Goal: Task Accomplishment & Management: Manage account settings

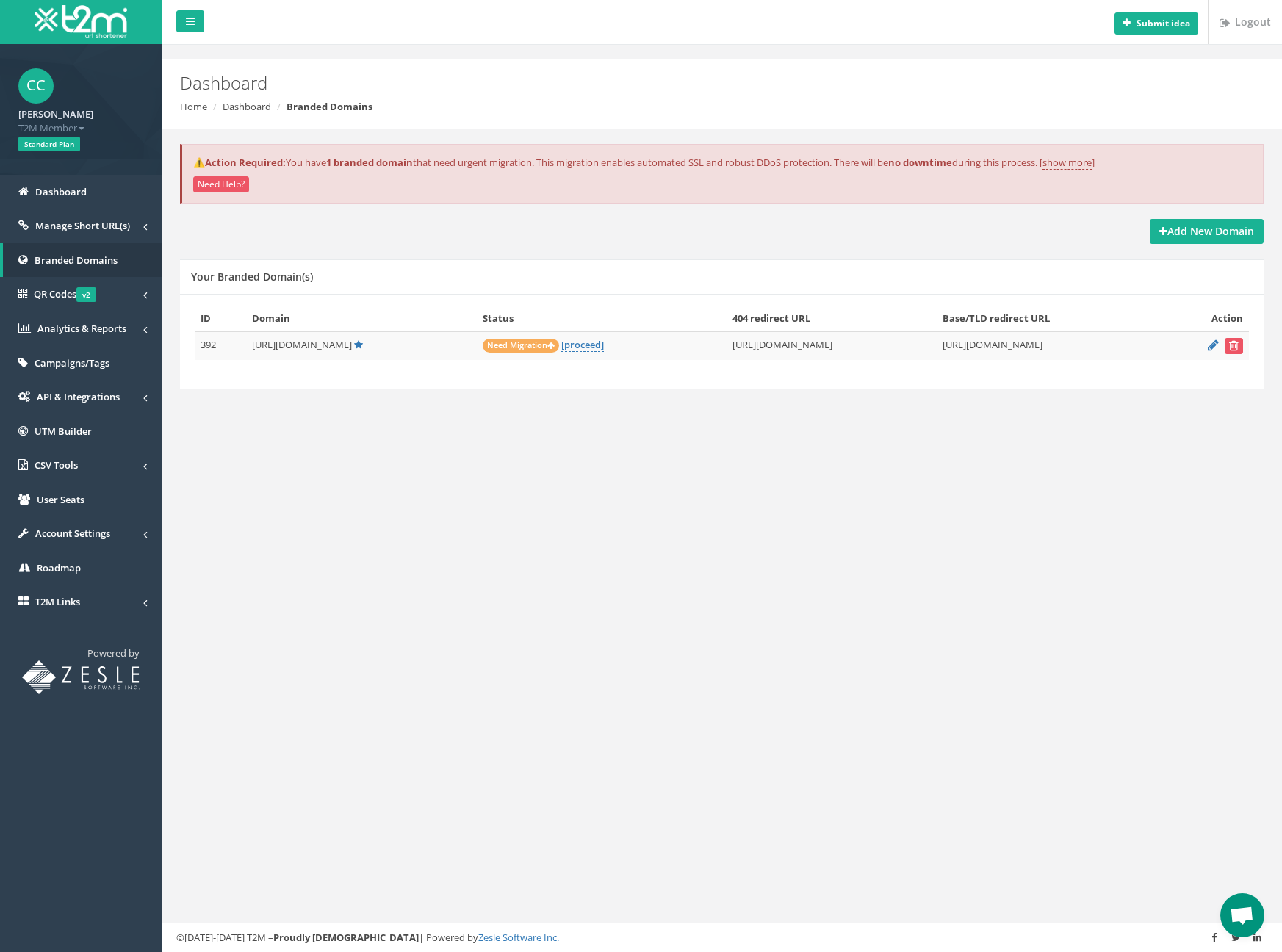
click at [384, 227] on div "Add New Domain" at bounding box center [721, 231] width 1084 height 25
click at [561, 346] on link "[proceed]" at bounding box center [582, 344] width 43 height 14
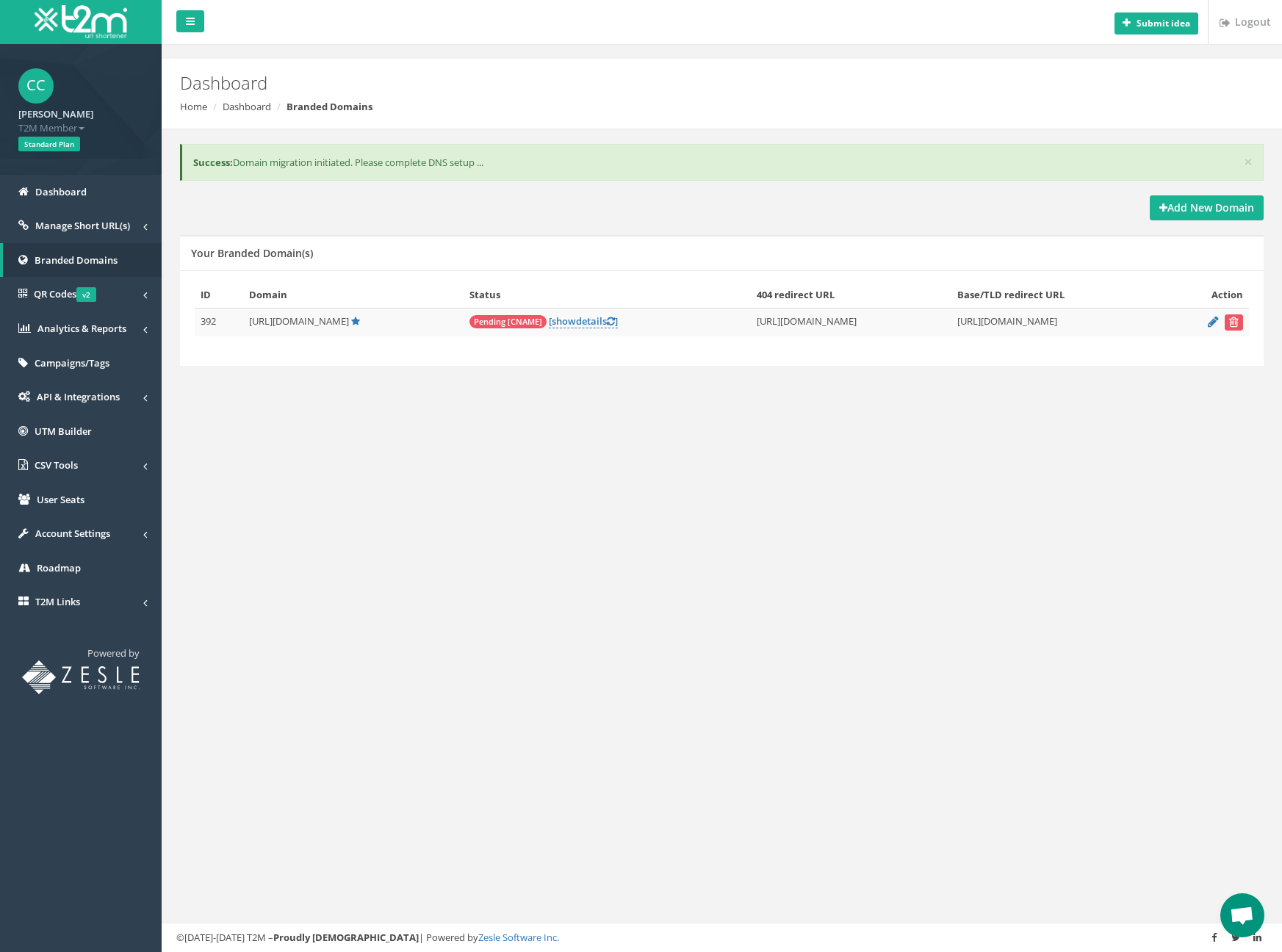
click at [643, 447] on div "Submit idea Logout Dashboard Home Dashboard Branded Domains × Success: Domain m…" at bounding box center [721, 476] width 1120 height 952
click at [643, 434] on div "Submit idea Logout Dashboard Home Dashboard Branded Domains × Success: Domain m…" at bounding box center [721, 476] width 1120 height 952
click at [640, 446] on div "Submit idea Logout Dashboard Home Dashboard Branded Domains × Success: Domain m…" at bounding box center [721, 476] width 1120 height 952
click at [1013, 200] on div "Add New Domain" at bounding box center [721, 208] width 1084 height 25
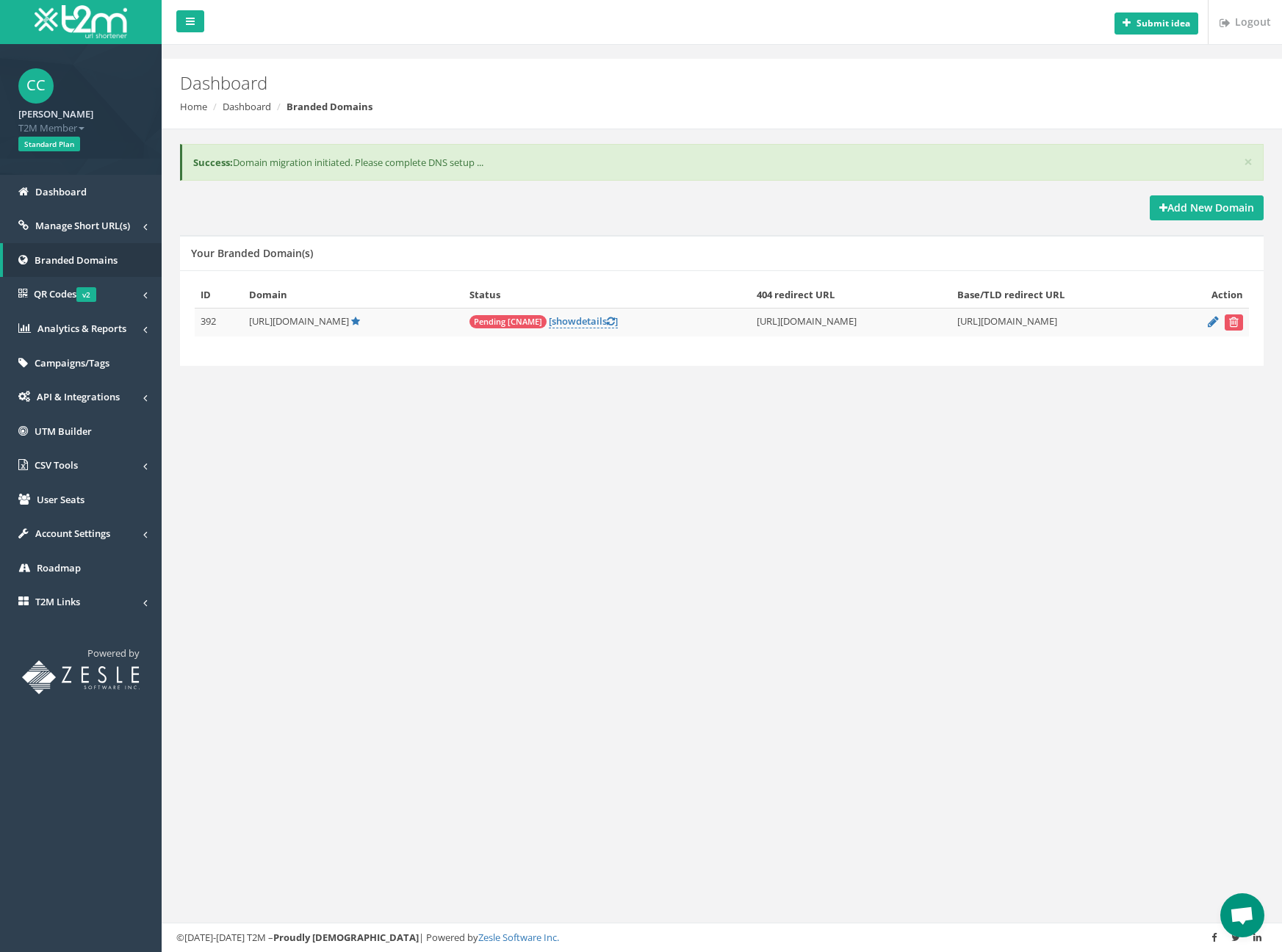
click at [701, 190] on div "× Success: Domain migration initiated. Please complete DNS setup ..." at bounding box center [721, 170] width 1105 height 52
click at [469, 326] on span "Pending [CNAME]" at bounding box center [508, 322] width 77 height 14
click at [469, 319] on span "Pending [CNAME]" at bounding box center [508, 322] width 77 height 14
click at [463, 329] on td "Pending [CNAME] [ show details ]" at bounding box center [606, 322] width 287 height 29
click at [548, 317] on link "[ show details ]" at bounding box center [582, 321] width 69 height 14
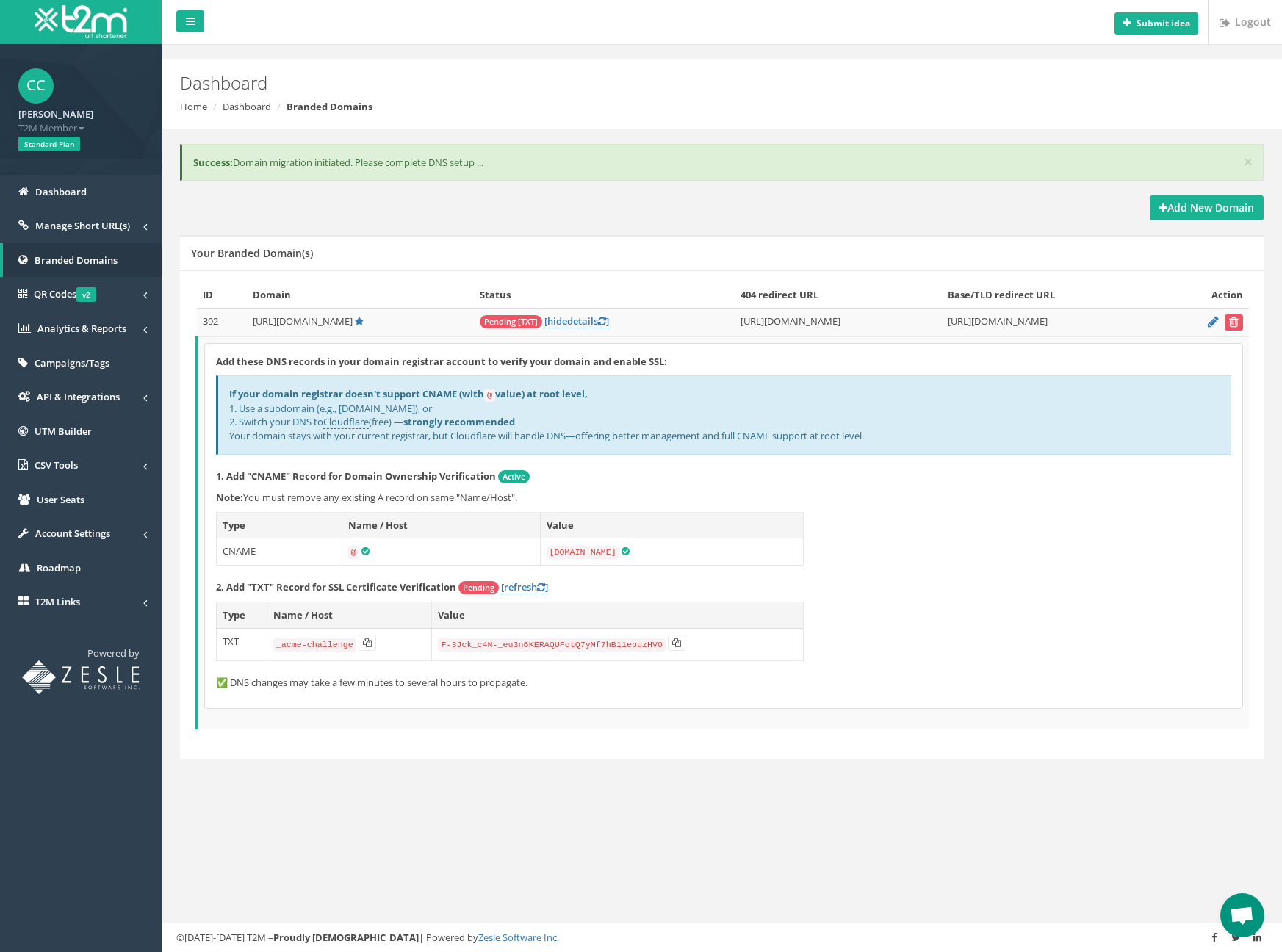
click at [975, 538] on div "Add these DNS records in your domain registrar account to verify your domain an…" at bounding box center [723, 526] width 1037 height 364
click at [407, 55] on div "Submit idea Logout Dashboard Home Dashboard Branded Domains × Success: Domain m…" at bounding box center [721, 476] width 1120 height 952
click at [369, 638] on icon at bounding box center [366, 642] width 9 height 9
click at [677, 638] on icon at bounding box center [676, 642] width 9 height 9
click at [989, 558] on div "Add these DNS records in your domain registrar account to verify your domain an…" at bounding box center [723, 526] width 1037 height 364
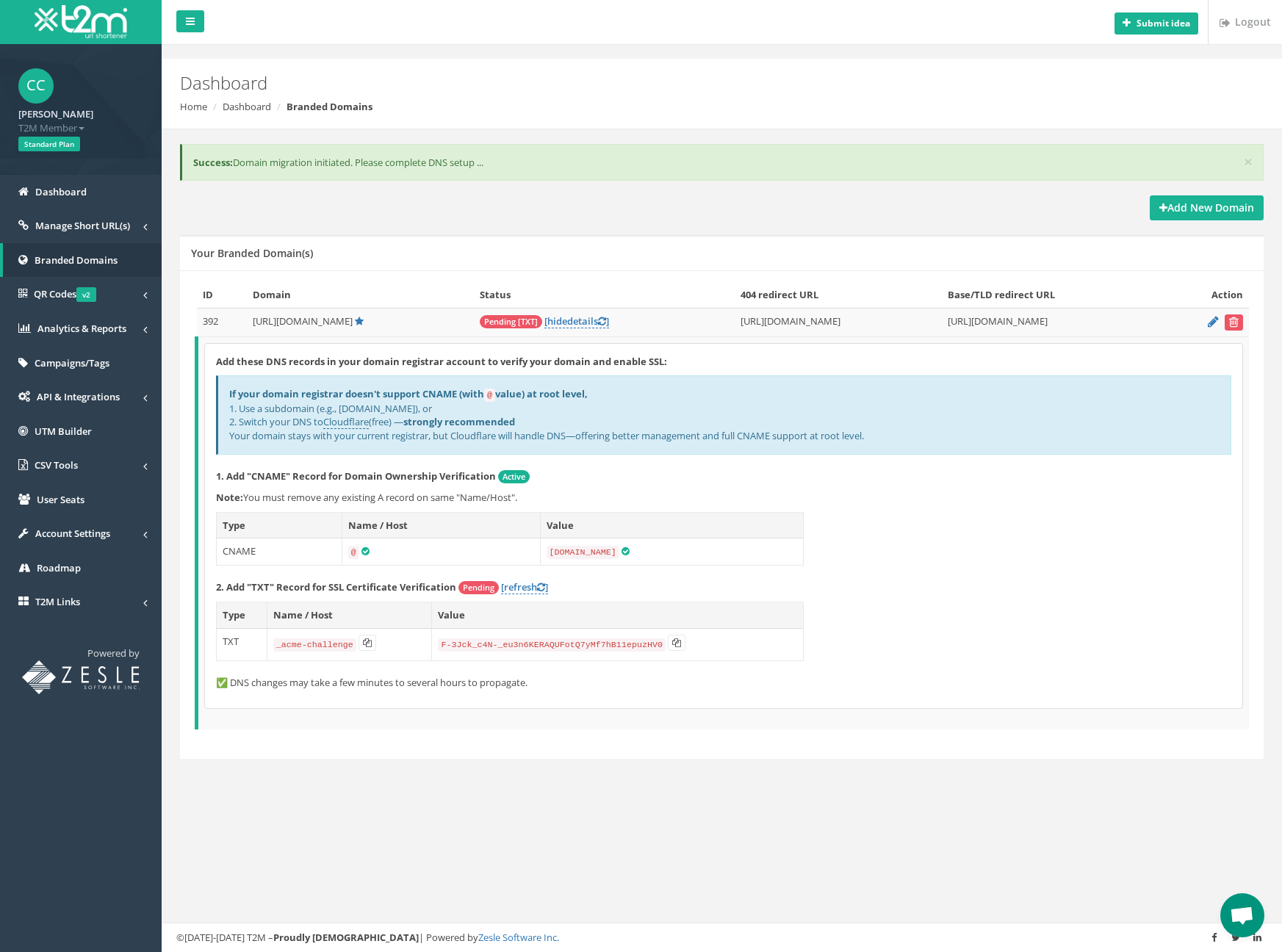
click at [902, 600] on div "Add these DNS records in your domain registrar account to verify your domain an…" at bounding box center [723, 526] width 1037 height 364
click at [906, 646] on div "Add these DNS records in your domain registrar account to verify your domain an…" at bounding box center [723, 526] width 1037 height 364
click at [813, 676] on p "✅ DNS changes may take a few minutes to several hours to propagate." at bounding box center [723, 682] width 1015 height 14
click at [525, 583] on link "[refresh ]" at bounding box center [524, 587] width 47 height 14
click at [991, 563] on div "Add these DNS records in your domain registrar account to verify your domain an…" at bounding box center [723, 526] width 1037 height 364
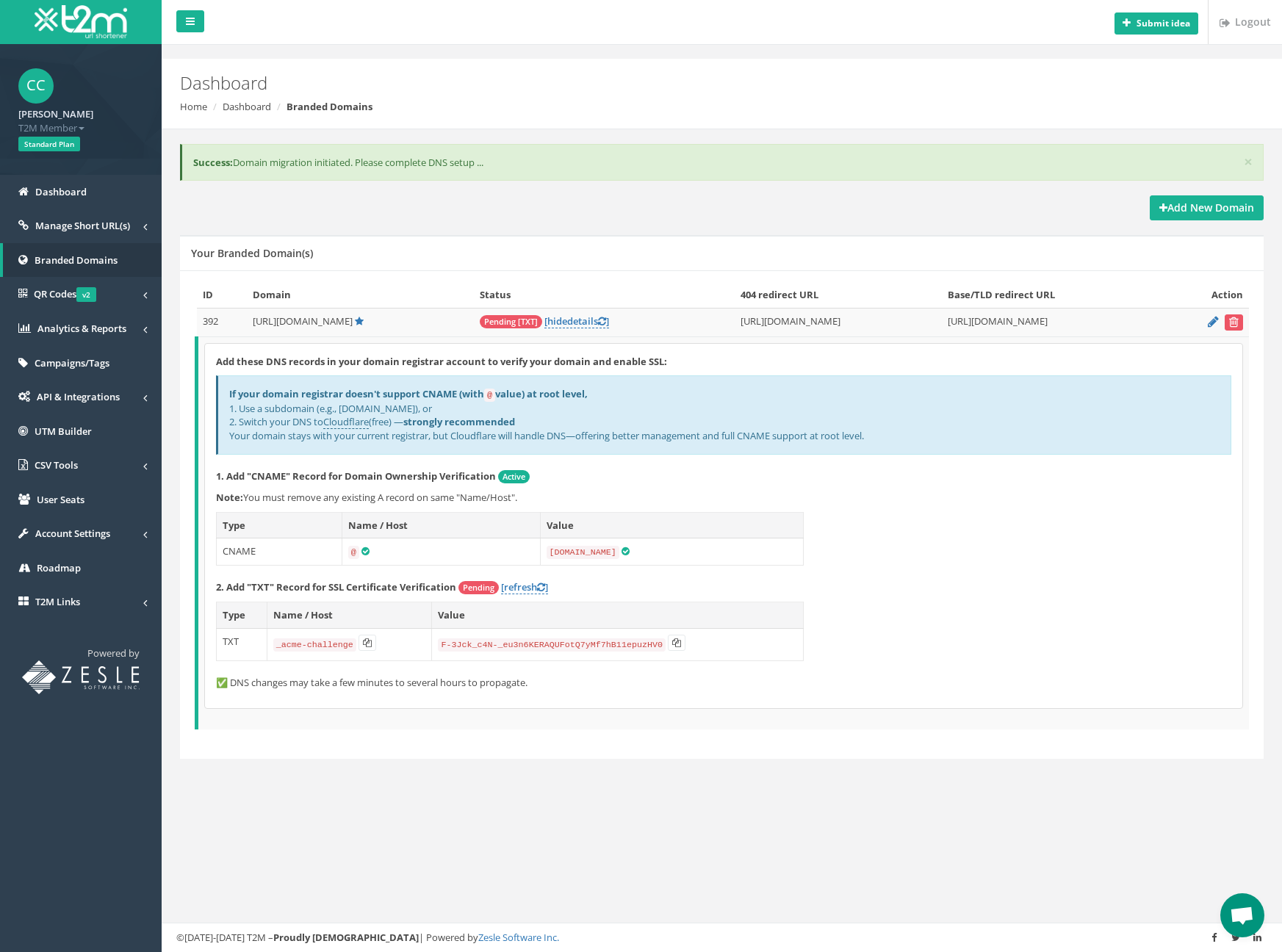
click at [954, 529] on div "Add these DNS records in your domain registrar account to verify your domain an…" at bounding box center [723, 526] width 1037 height 364
click at [955, 580] on p "2. Add "TXT" Record for SSL Certificate Verification Pending [refresh ]" at bounding box center [723, 587] width 1015 height 14
click at [595, 771] on div "× Success: Domain migration initiated. Please complete DNS setup ... Add New Do…" at bounding box center [722, 468] width 1098 height 677
click at [507, 752] on div "Add New Domain Your Branded Domain(s) ID Domain Status 404 redirect URL Base/TL…" at bounding box center [721, 486] width 1105 height 582
click at [415, 762] on div "Add New Domain Your Branded Domain(s) ID Domain Status 404 redirect URL Base/TL…" at bounding box center [721, 486] width 1105 height 582
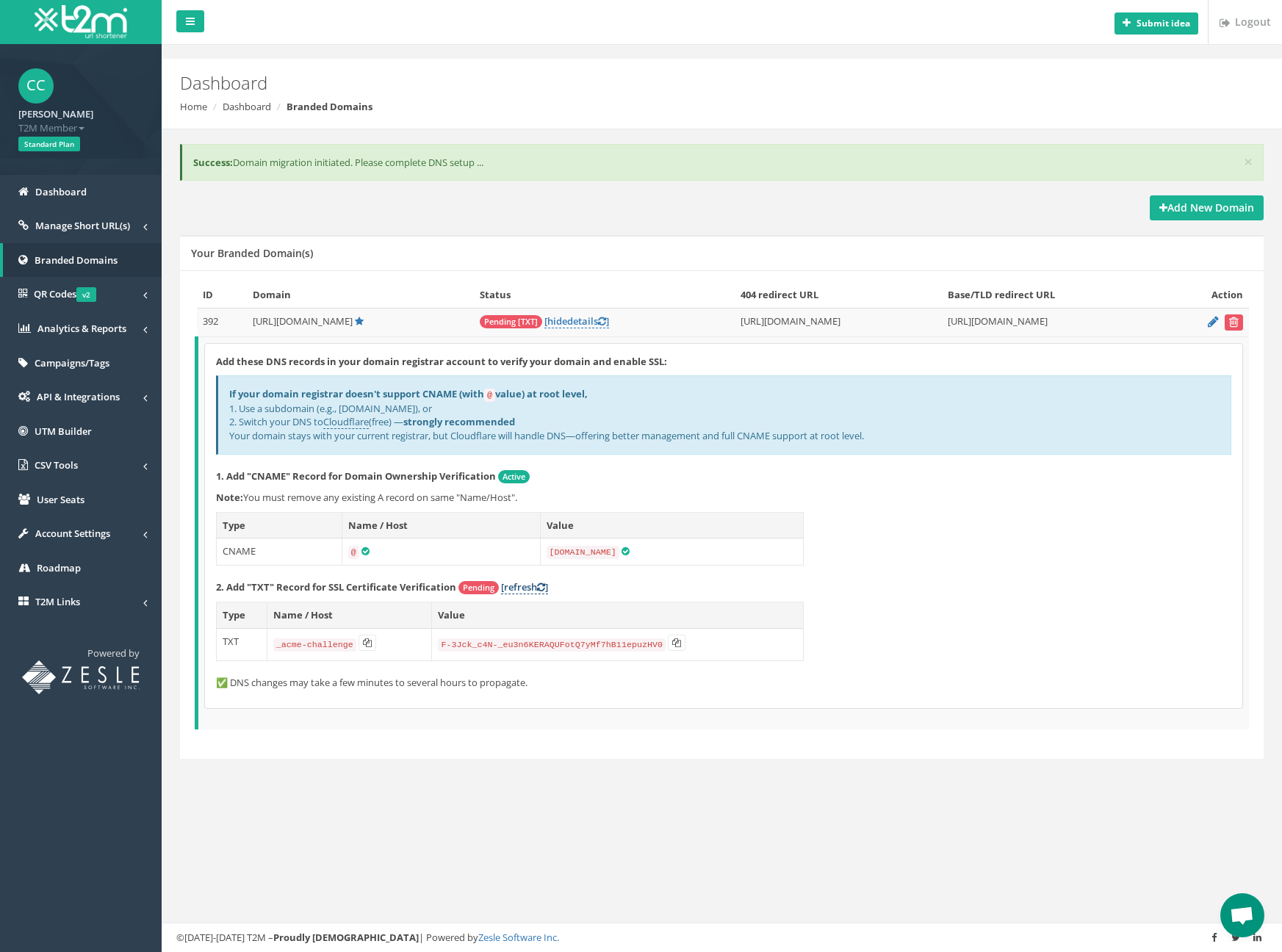
click at [519, 580] on link "[refresh ]" at bounding box center [524, 587] width 47 height 14
click at [515, 582] on link "[refresh ]" at bounding box center [524, 587] width 47 height 14
click at [790, 199] on div "Add New Domain" at bounding box center [721, 208] width 1084 height 25
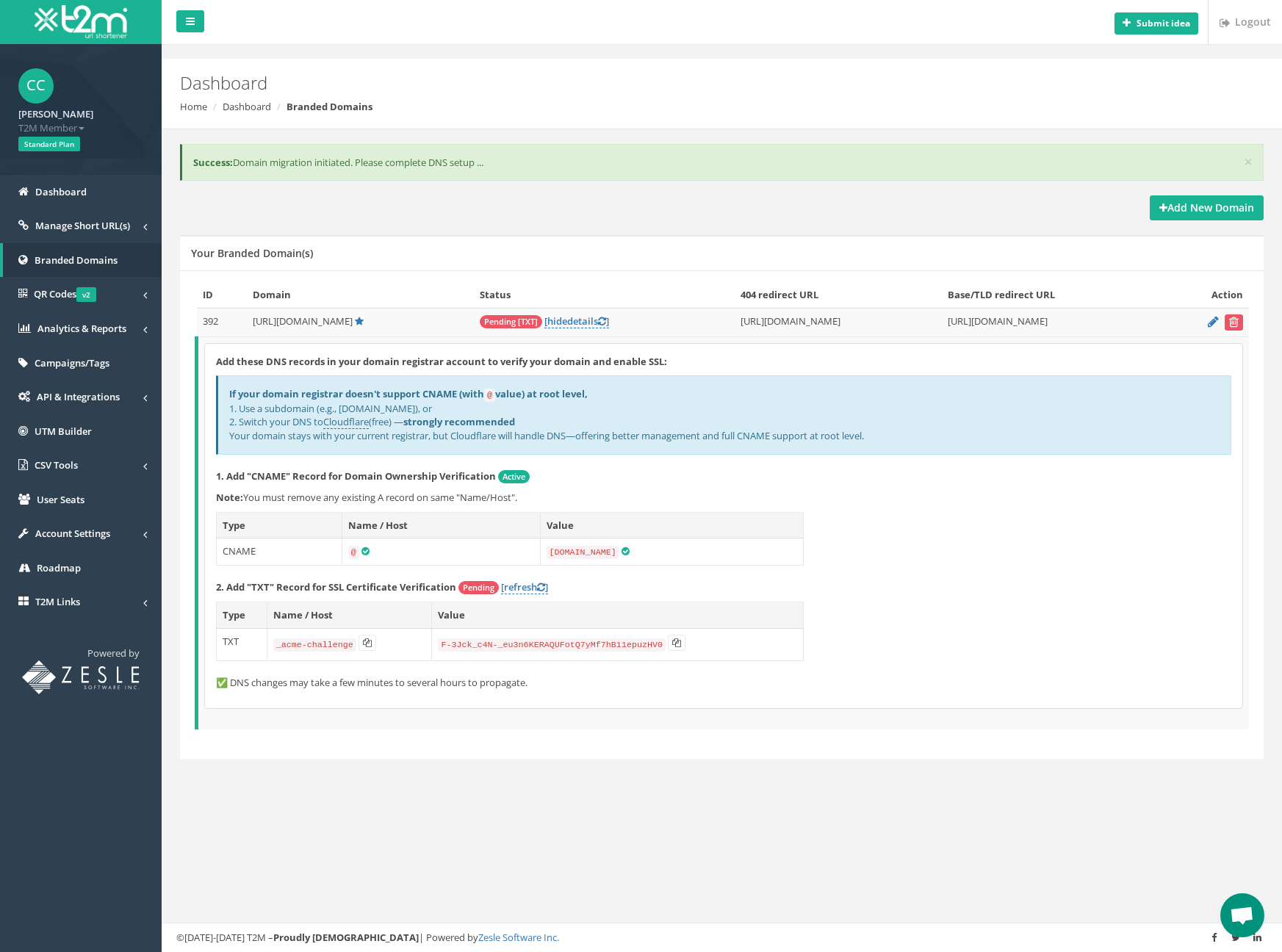
click at [742, 203] on div "Add New Domain" at bounding box center [721, 208] width 1084 height 25
click at [741, 203] on div "Add New Domain" at bounding box center [721, 208] width 1084 height 25
click at [808, 206] on div "Add New Domain" at bounding box center [721, 208] width 1084 height 25
click at [742, 203] on div "Add New Domain" at bounding box center [721, 208] width 1084 height 25
click at [566, 545] on code "[DOMAIN_NAME]" at bounding box center [582, 552] width 73 height 14
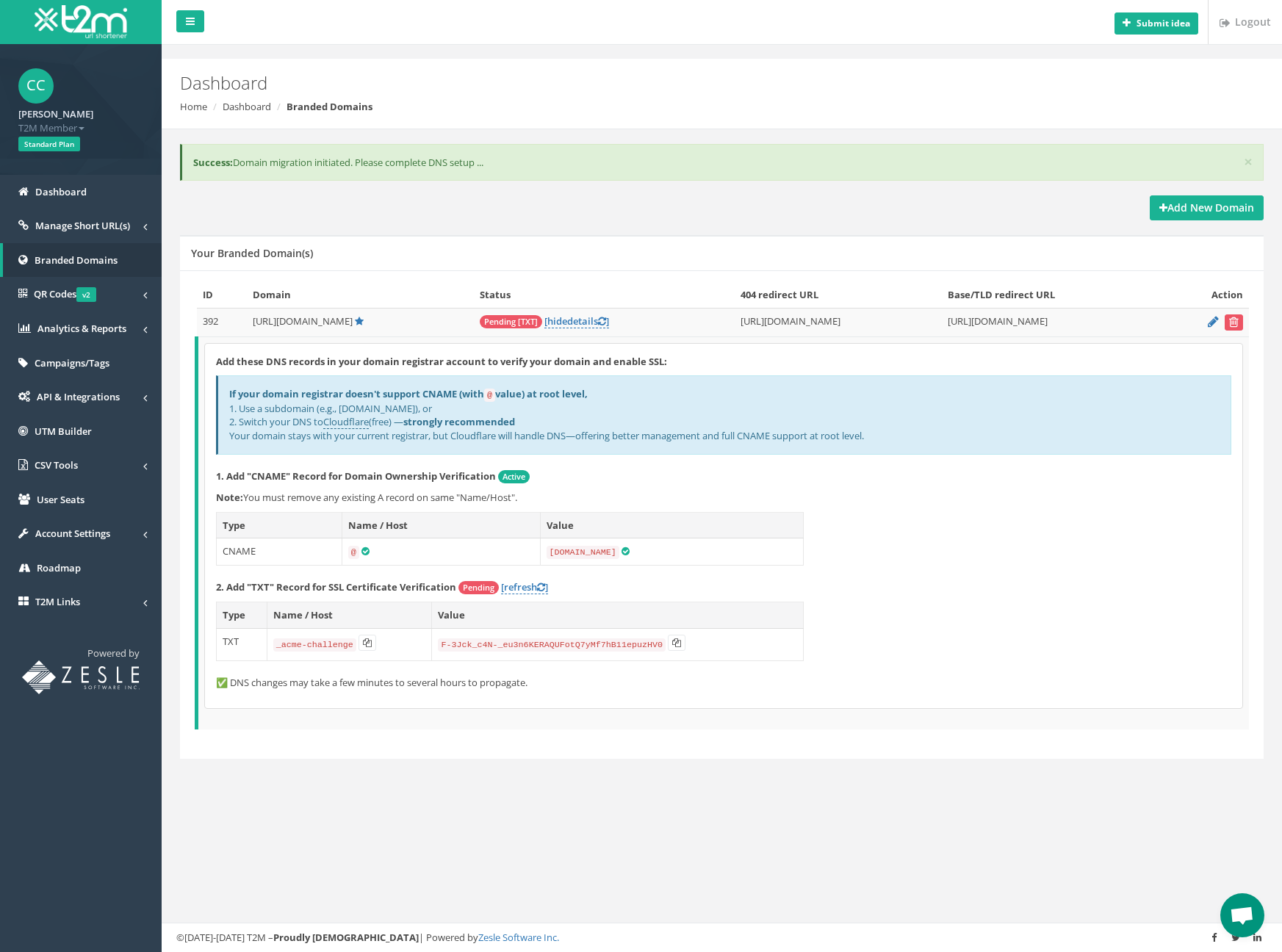
click at [1031, 522] on div "Add these DNS records in your domain registrar account to verify your domain an…" at bounding box center [723, 526] width 1037 height 364
click at [1019, 580] on p "2. Add "TXT" Record for SSL Certificate Verification Pending [refresh ]" at bounding box center [723, 587] width 1015 height 14
click at [1087, 565] on div "Add these DNS records in your domain registrar account to verify your domain an…" at bounding box center [723, 526] width 1037 height 364
click at [1060, 580] on p "2. Add "TXT" Record for SSL Certificate Verification Pending [refresh ]" at bounding box center [723, 587] width 1015 height 14
click at [986, 526] on div "Add these DNS records in your domain registrar account to verify your domain an…" at bounding box center [723, 526] width 1037 height 364
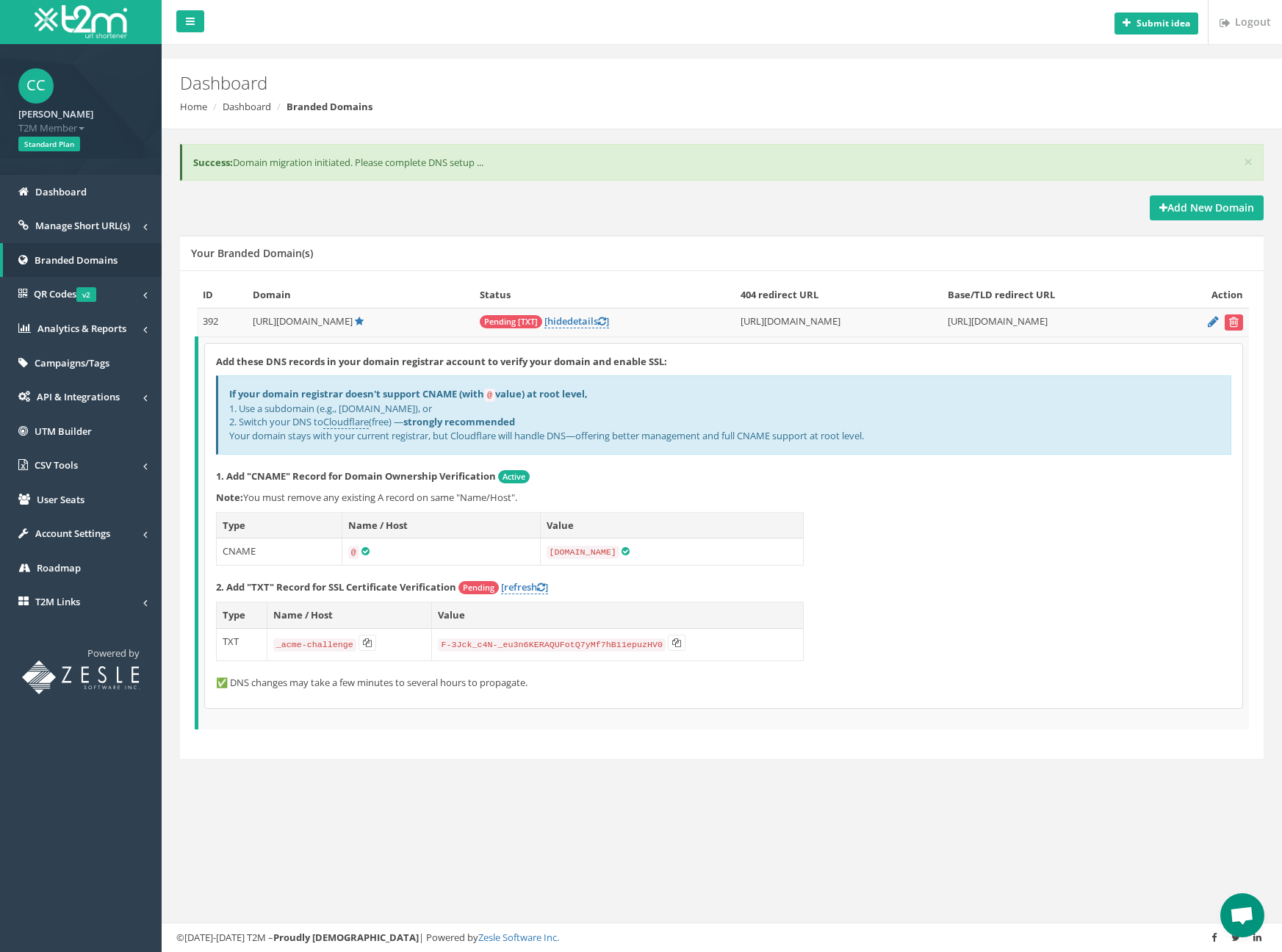
click at [974, 565] on div "Add these DNS records in your domain registrar account to verify your domain an…" at bounding box center [723, 526] width 1037 height 364
click at [490, 418] on b "strongly recommended" at bounding box center [458, 421] width 111 height 14
click at [472, 419] on b "strongly recommended" at bounding box center [458, 421] width 111 height 14
click at [524, 582] on link "[refresh ]" at bounding box center [524, 587] width 47 height 14
click at [522, 585] on link "[refresh ]" at bounding box center [524, 587] width 47 height 14
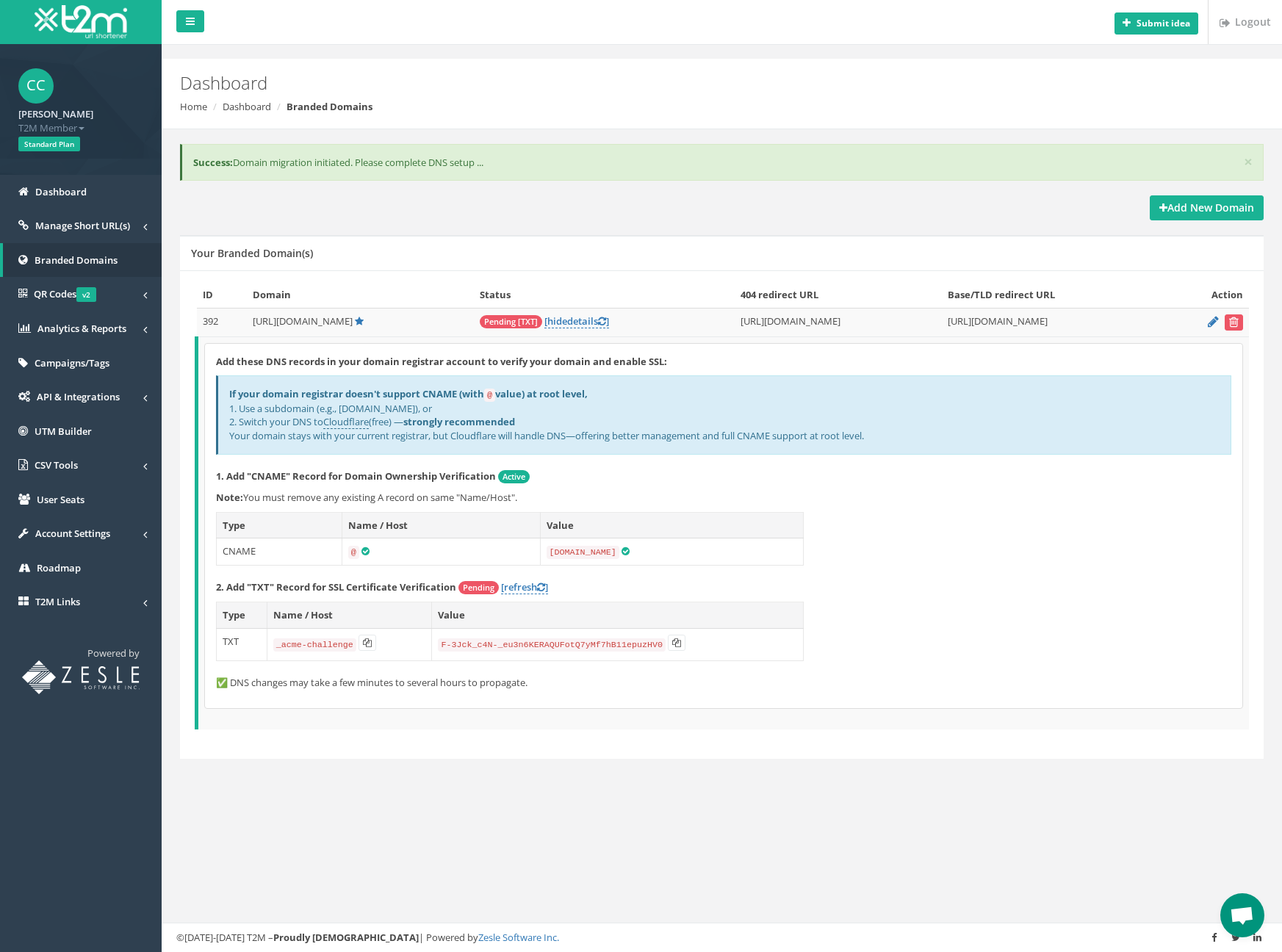
drag, startPoint x: 976, startPoint y: 534, endPoint x: 982, endPoint y: 540, distance: 8.5
click at [976, 534] on div "Add these DNS records in your domain registrar account to verify your domain an…" at bounding box center [723, 526] width 1037 height 364
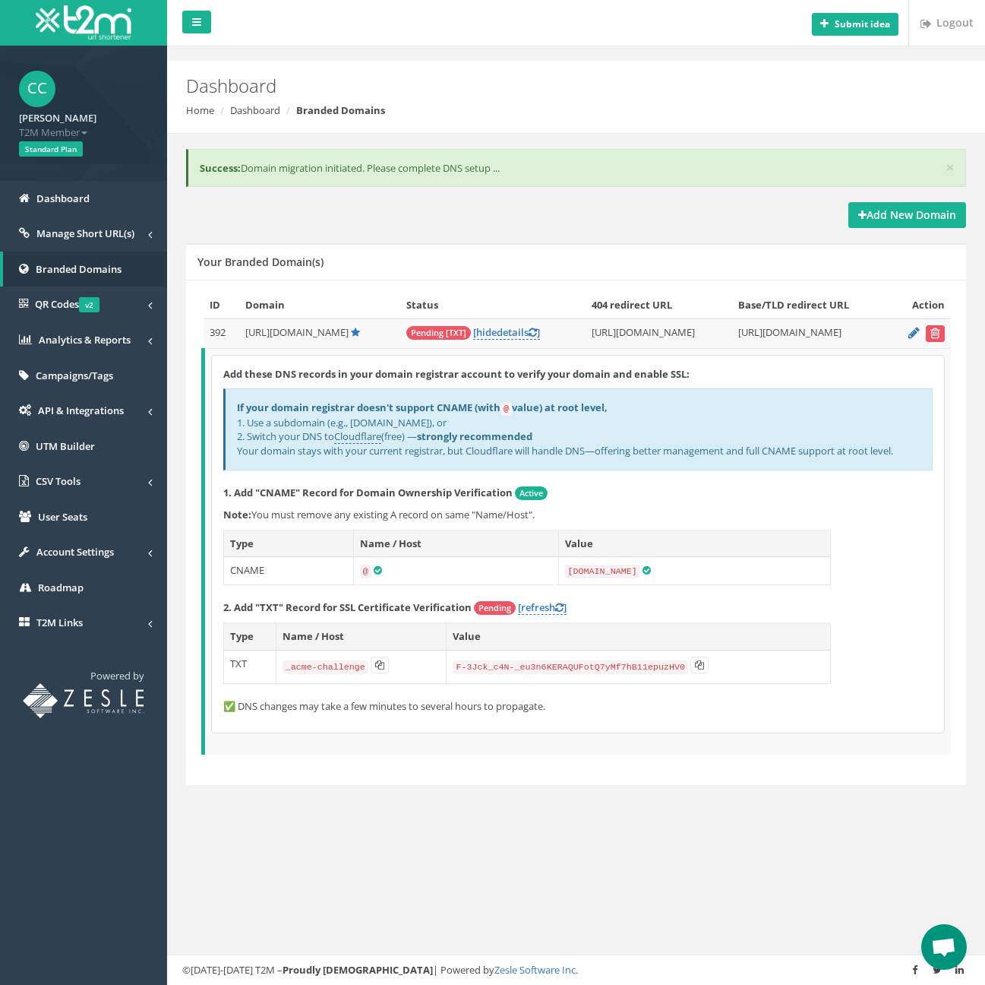
click at [940, 574] on div "Add these DNS records in your domain registrar account to verify your domain an…" at bounding box center [578, 544] width 732 height 377
click at [545, 600] on link "[refresh ]" at bounding box center [542, 607] width 49 height 14
click at [730, 600] on p "2. Add "TXT" Record for SSL Certificate Verification Pending [refresh ]" at bounding box center [578, 607] width 710 height 15
click at [693, 600] on p "2. Add "TXT" Record for SSL Certificate Verification Pending [refresh ]" at bounding box center [578, 607] width 710 height 15
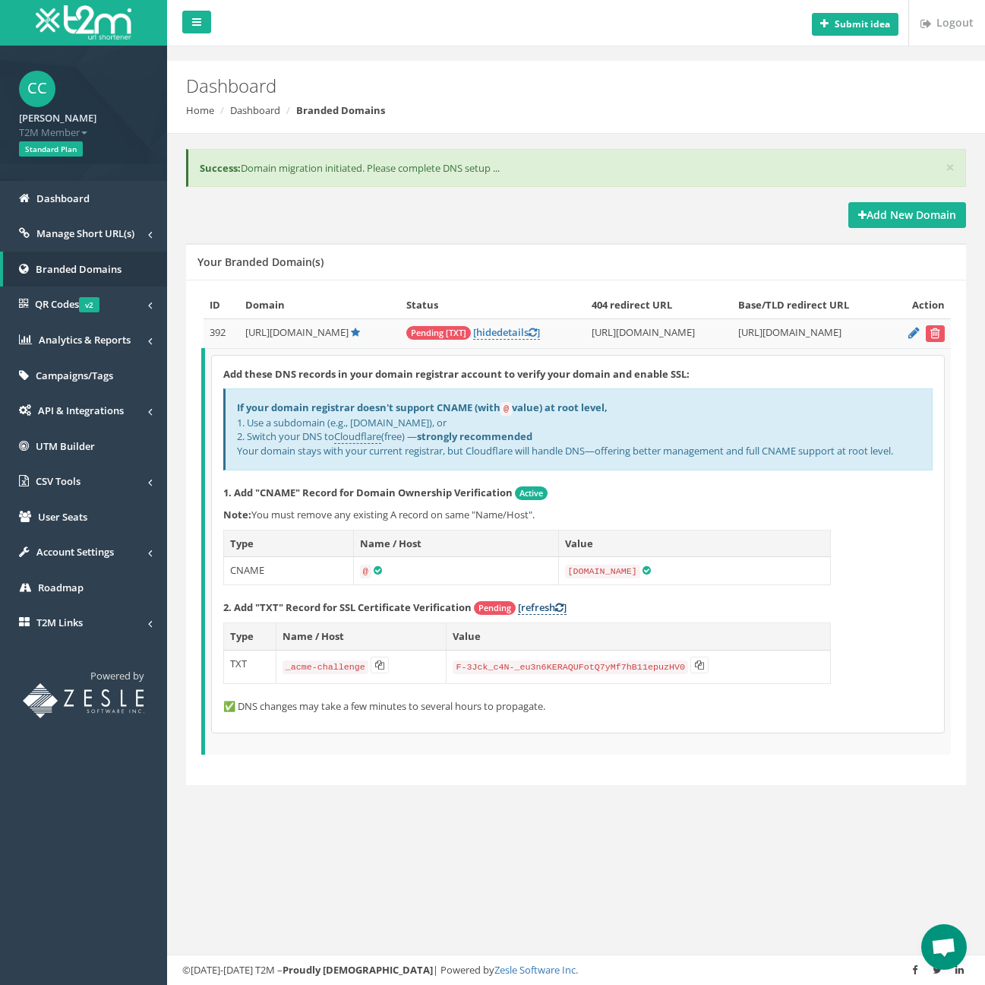
click at [540, 602] on link "[refresh ]" at bounding box center [542, 607] width 49 height 14
click at [885, 565] on div "Add these DNS records in your domain registrar account to verify your domain an…" at bounding box center [578, 544] width 732 height 377
click at [877, 580] on div "Add these DNS records in your domain registrar account to verify your domain an…" at bounding box center [578, 544] width 732 height 377
click at [855, 631] on div "Add these DNS records in your domain registrar account to verify your domain an…" at bounding box center [578, 544] width 732 height 377
click at [547, 245] on div "Your Branded Domain(s)" at bounding box center [576, 261] width 780 height 36
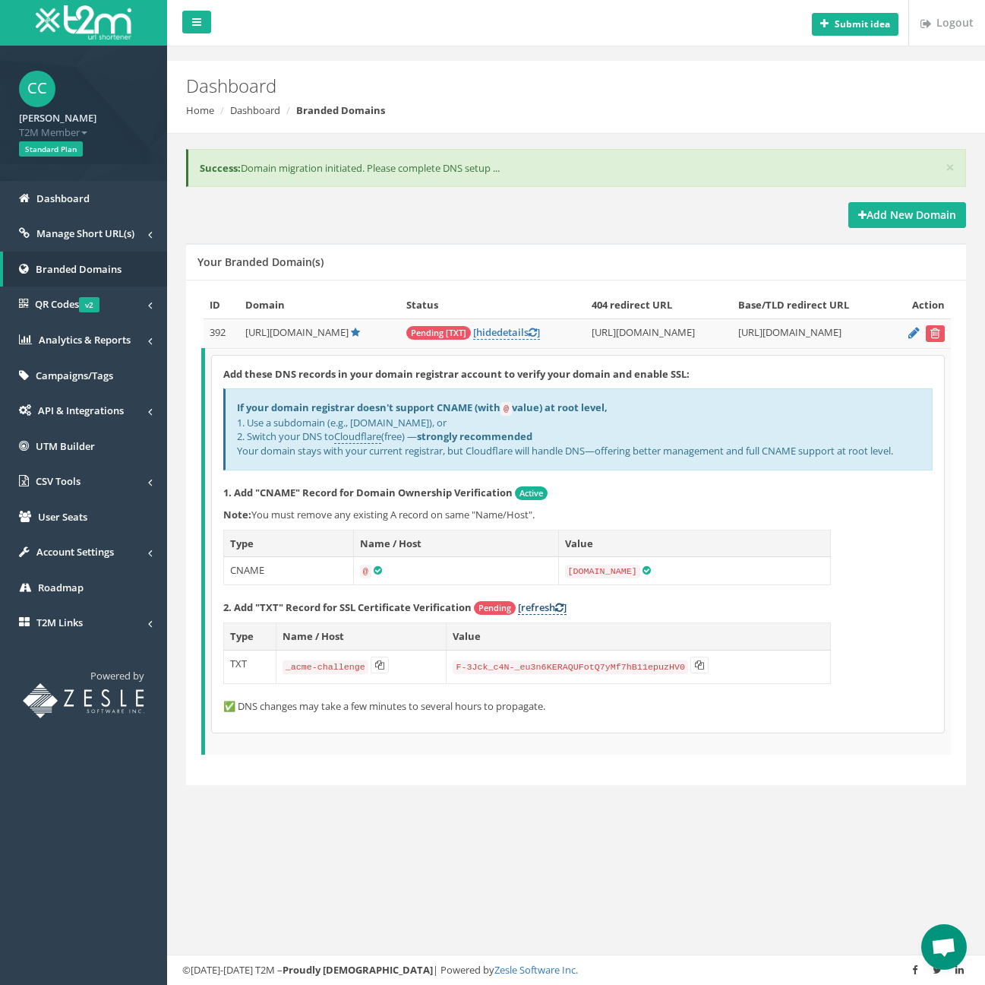
click at [545, 603] on link "[refresh ]" at bounding box center [542, 607] width 49 height 14
click at [584, 754] on div "ID Domain Status 404 redirect URL Base/TLD redirect URL Action 392 [URL][DOMAIN…" at bounding box center [576, 531] width 750 height 478
click at [698, 768] on div "ID Domain Status 404 redirect URL Base/TLD redirect URL Action 392 [URL][DOMAIN…" at bounding box center [576, 532] width 780 height 505
click at [530, 601] on link "[refresh ]" at bounding box center [542, 607] width 49 height 14
click at [719, 494] on p "1. Add "CNAME" Record for Domain Ownership Verification Active" at bounding box center [578, 492] width 710 height 15
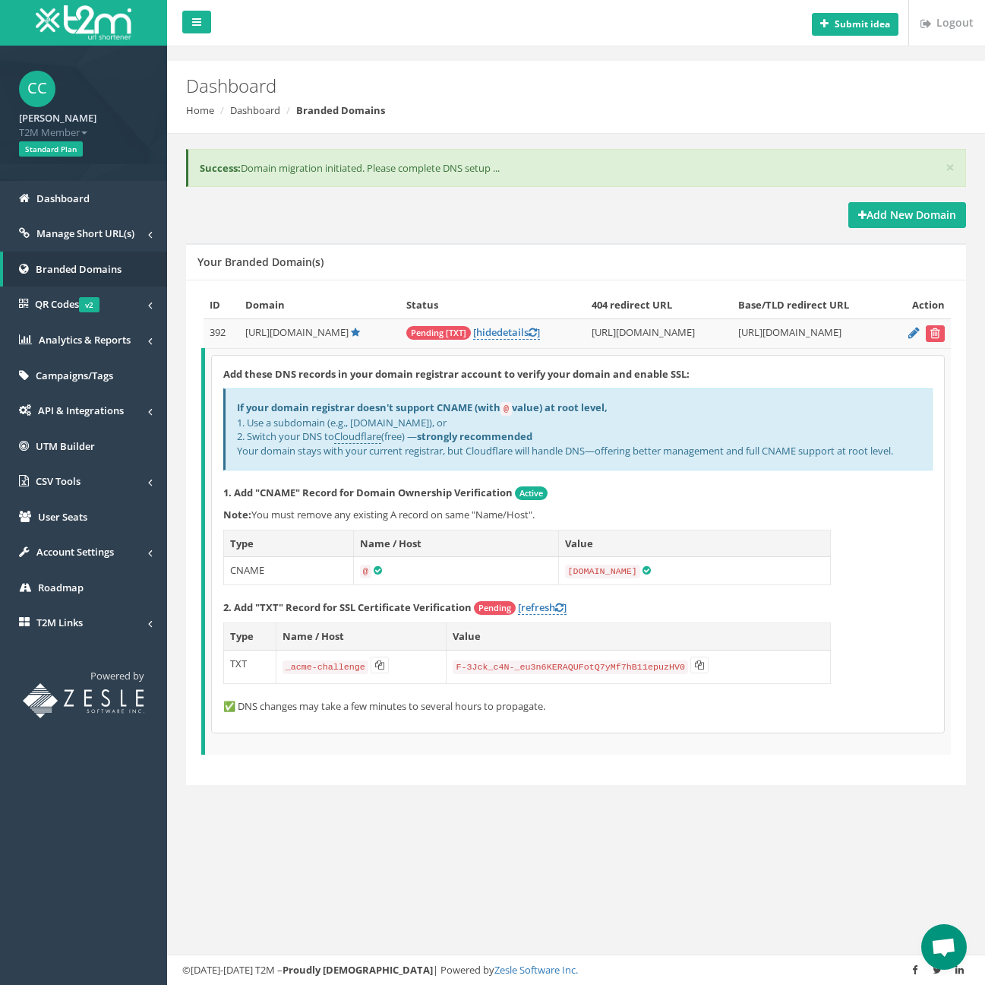
click at [669, 493] on p "1. Add "CNAME" Record for Domain Ownership Verification Active" at bounding box center [578, 492] width 710 height 15
click at [542, 600] on link "[refresh ]" at bounding box center [542, 607] width 49 height 14
click at [715, 600] on p "2. Add "TXT" Record for SSL Certificate Verification Pending [refresh ]" at bounding box center [578, 607] width 710 height 15
drag, startPoint x: 715, startPoint y: 599, endPoint x: 693, endPoint y: 602, distance: 22.1
click at [693, 602] on p "2. Add "TXT" Record for SSL Certificate Verification Pending [refresh ]" at bounding box center [578, 607] width 710 height 15
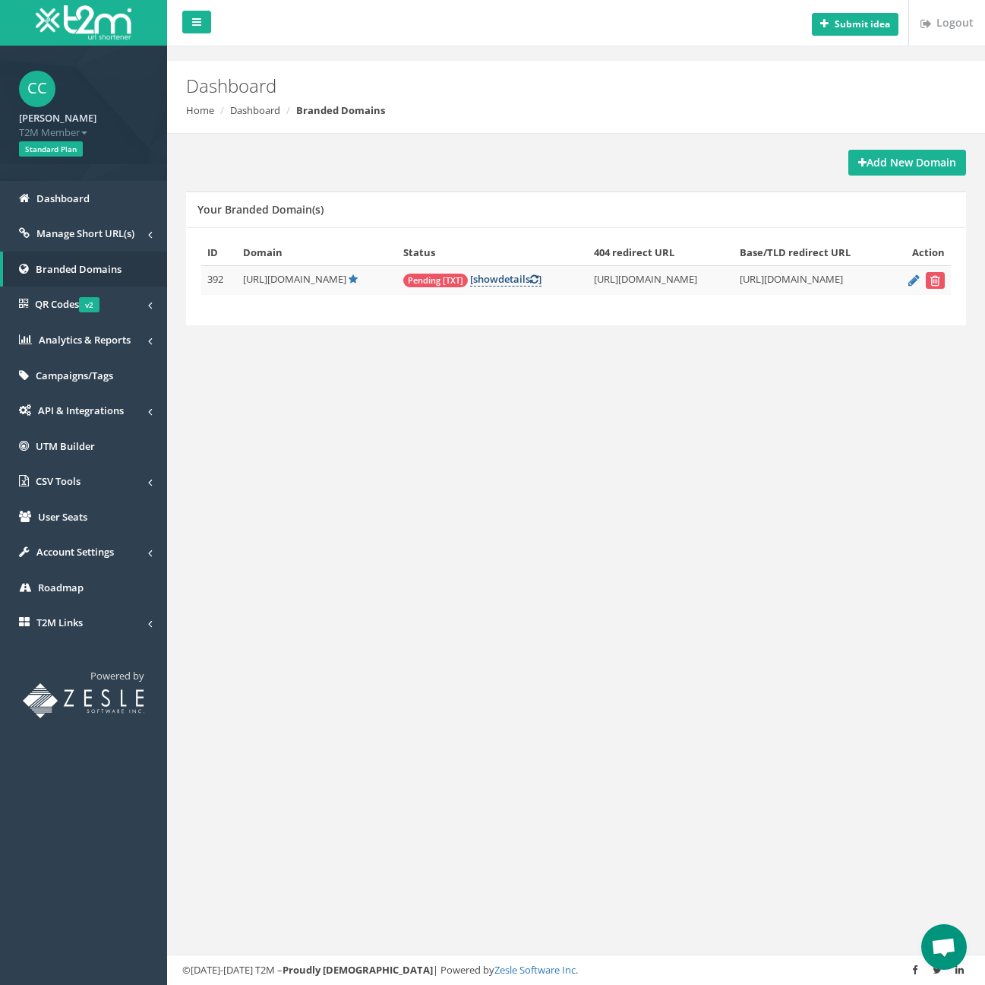
click at [473, 279] on span "show" at bounding box center [485, 279] width 25 height 14
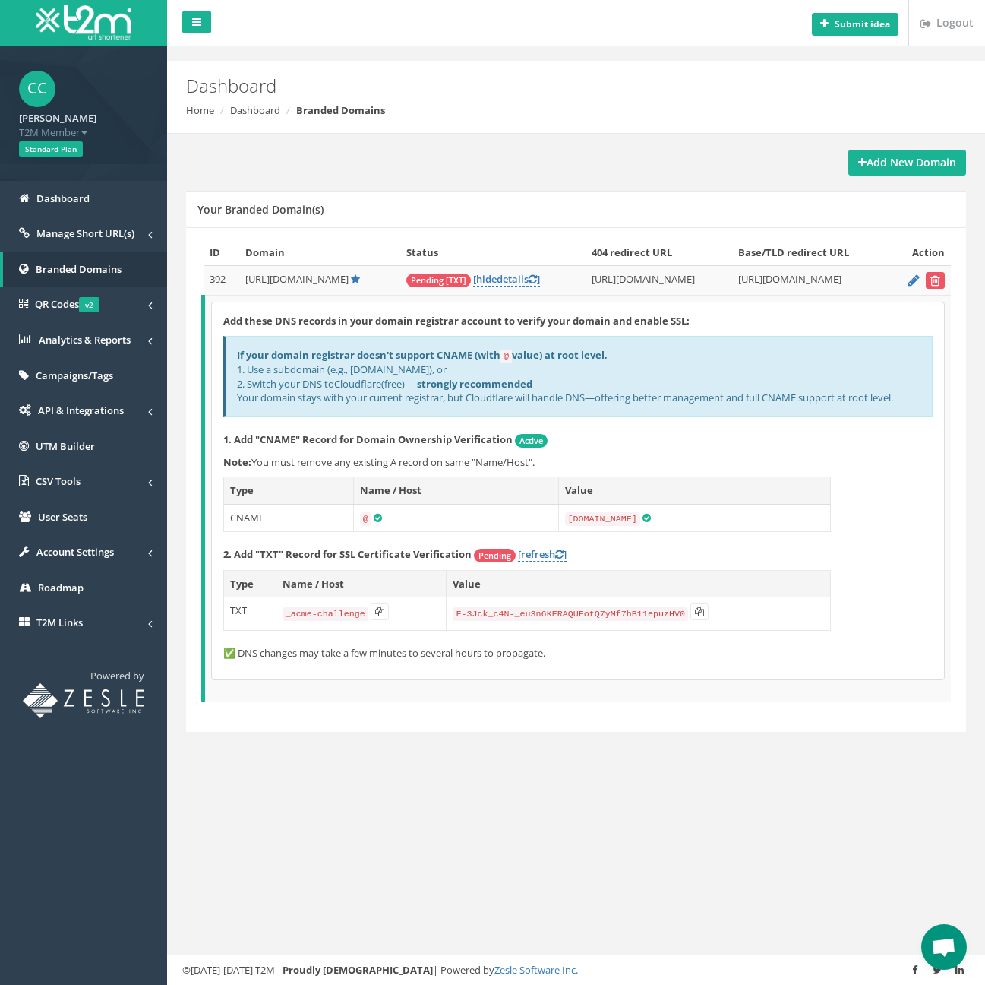
click at [406, 274] on span "Pending [TXT]" at bounding box center [438, 280] width 65 height 14
click at [406, 275] on span "Pending [TXT]" at bounding box center [438, 280] width 65 height 14
click at [410, 719] on div "ID Domain Status 404 redirect URL Base/TLD redirect URL Action 392 [URL][DOMAIN…" at bounding box center [576, 479] width 780 height 505
click at [387, 738] on div "Add New Domain Your Branded Domain(s) ID Domain Status 404 redirect URL Base/TL…" at bounding box center [576, 451] width 803 height 602
click at [520, 726] on div "Add New Domain Your Branded Domain(s) ID Domain Status 404 redirect URL Base/TL…" at bounding box center [576, 451] width 803 height 602
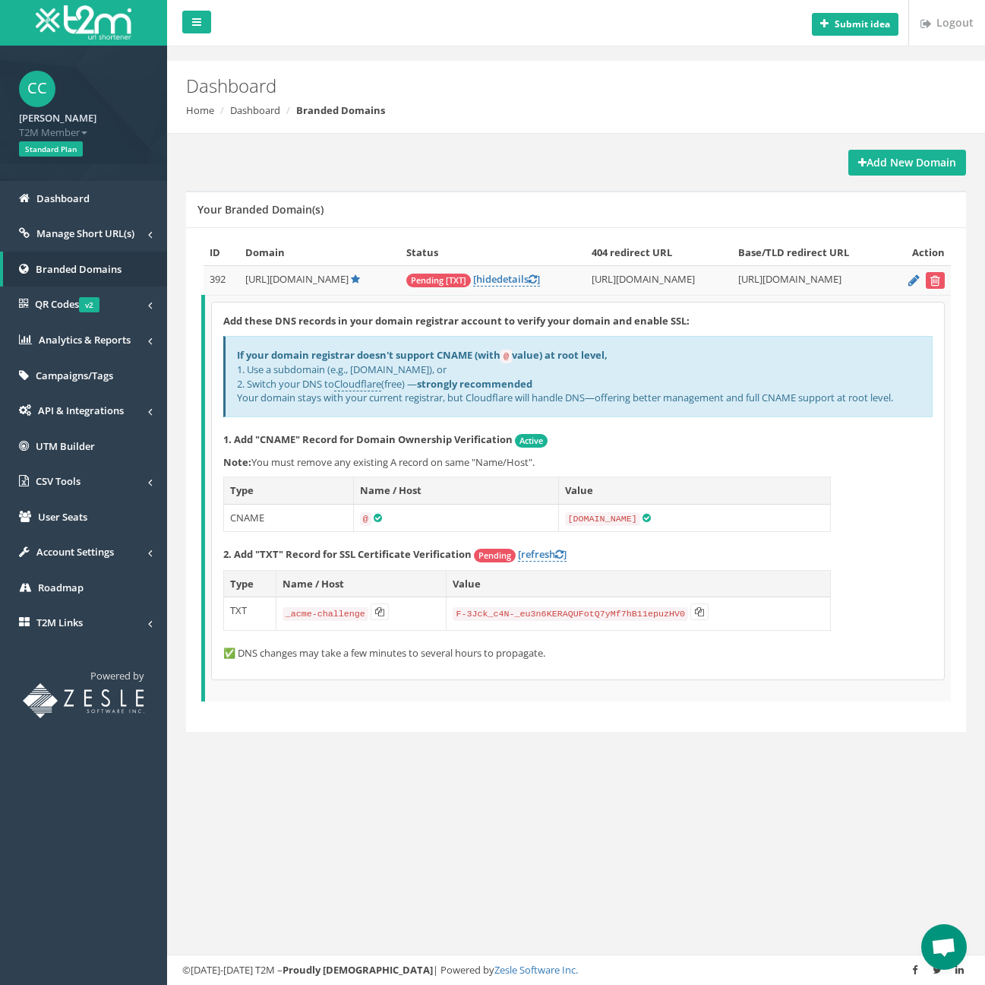
click at [495, 740] on div "Add New Domain Your Branded Domain(s) ID Domain Status 404 redirect URL Base/TL…" at bounding box center [576, 451] width 803 height 602
click at [442, 507] on td "@" at bounding box center [455, 518] width 205 height 28
drag, startPoint x: 722, startPoint y: 507, endPoint x: 567, endPoint y: 492, distance: 155.6
click at [722, 507] on td "[DOMAIN_NAME]" at bounding box center [694, 518] width 272 height 28
click at [356, 465] on div "Add these DNS records in your domain registrar account to verify your domain an…" at bounding box center [578, 490] width 732 height 377
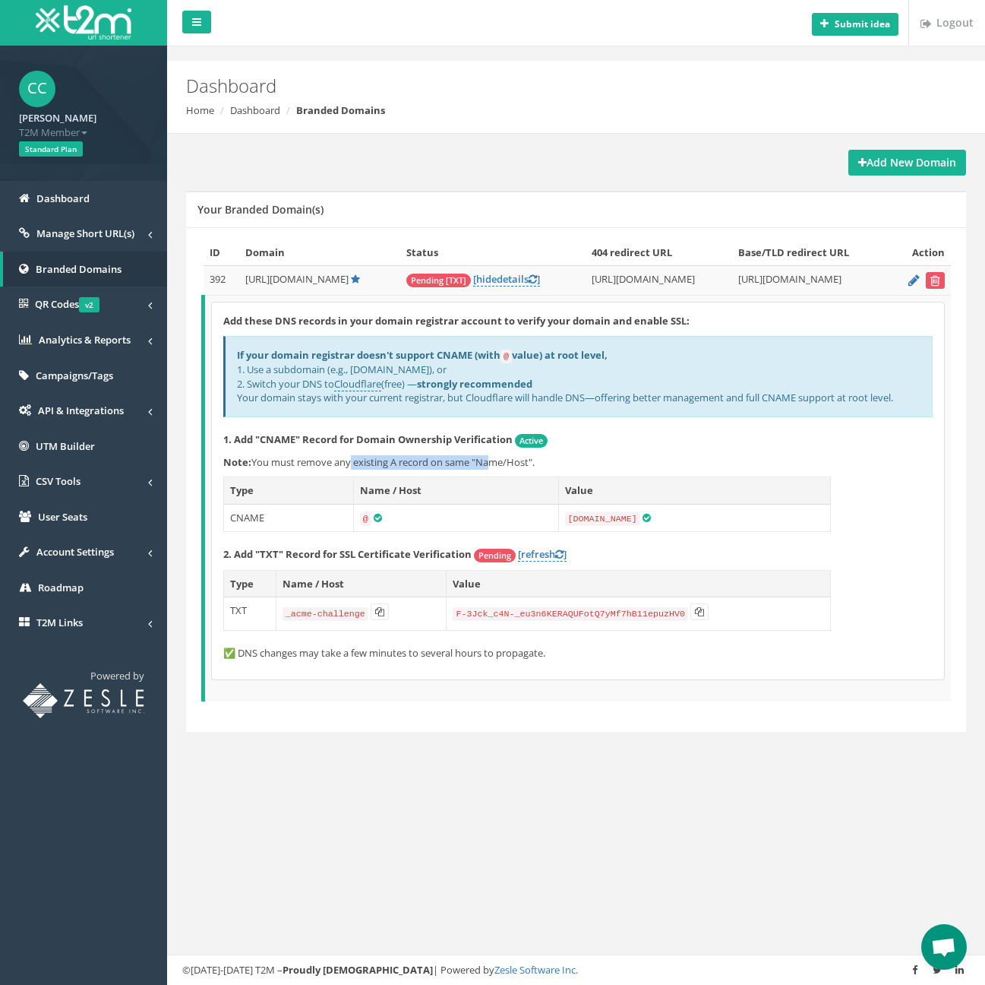
drag, startPoint x: 347, startPoint y: 460, endPoint x: 484, endPoint y: 459, distance: 136.7
click at [484, 459] on p "Note: You must remove any existing A record on same "Name/Host"." at bounding box center [578, 462] width 710 height 14
click at [510, 457] on p "Note: You must remove any existing A record on same "Name/Host"." at bounding box center [578, 462] width 710 height 14
click at [437, 461] on p "Note: You must remove any existing A record on same "Name/Host"." at bounding box center [578, 462] width 710 height 14
click at [352, 458] on p "Note: You must remove any existing A record on same "Name/Host"." at bounding box center [578, 462] width 710 height 14
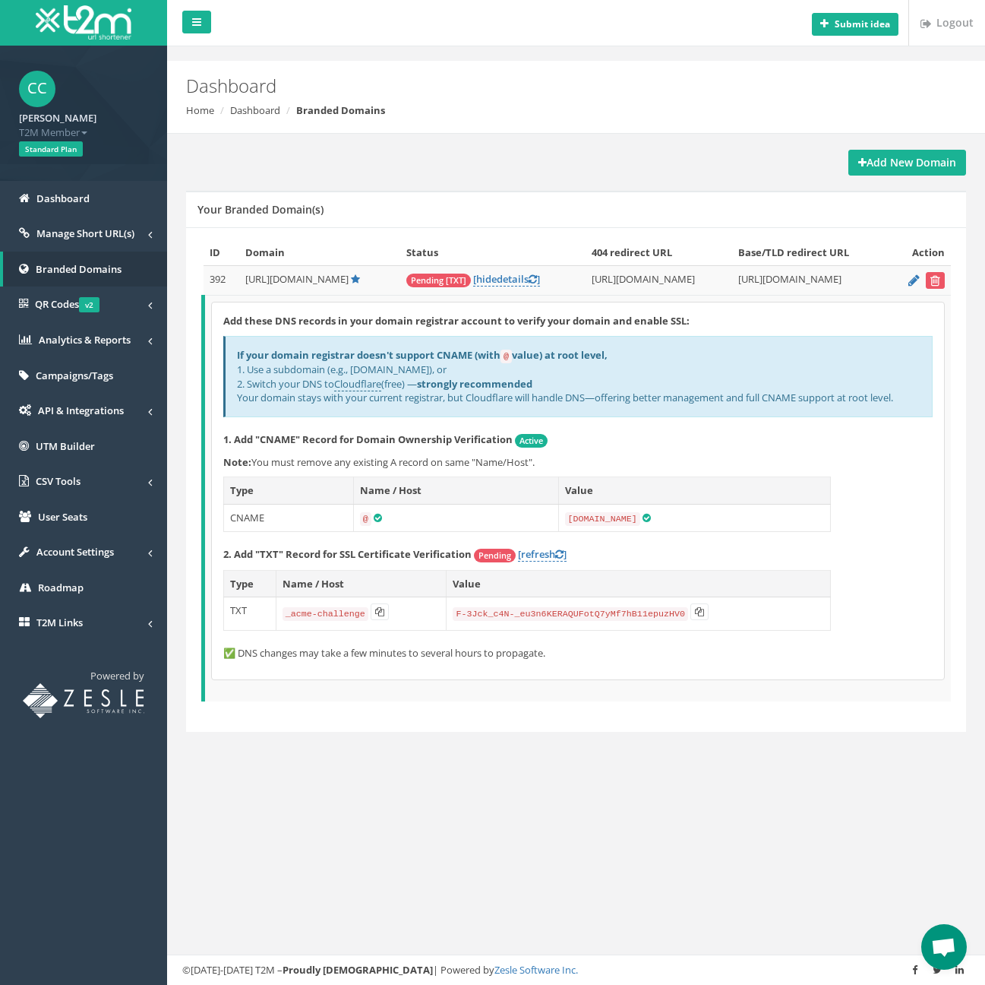
click at [302, 459] on p "Note: You must remove any existing A record on same "Name/Host"." at bounding box center [578, 462] width 710 height 14
drag, startPoint x: 314, startPoint y: 580, endPoint x: 297, endPoint y: 580, distance: 16.7
click at [314, 579] on th "Name / Host" at bounding box center [361, 583] width 171 height 27
click at [283, 578] on th "Name / Host" at bounding box center [361, 583] width 171 height 27
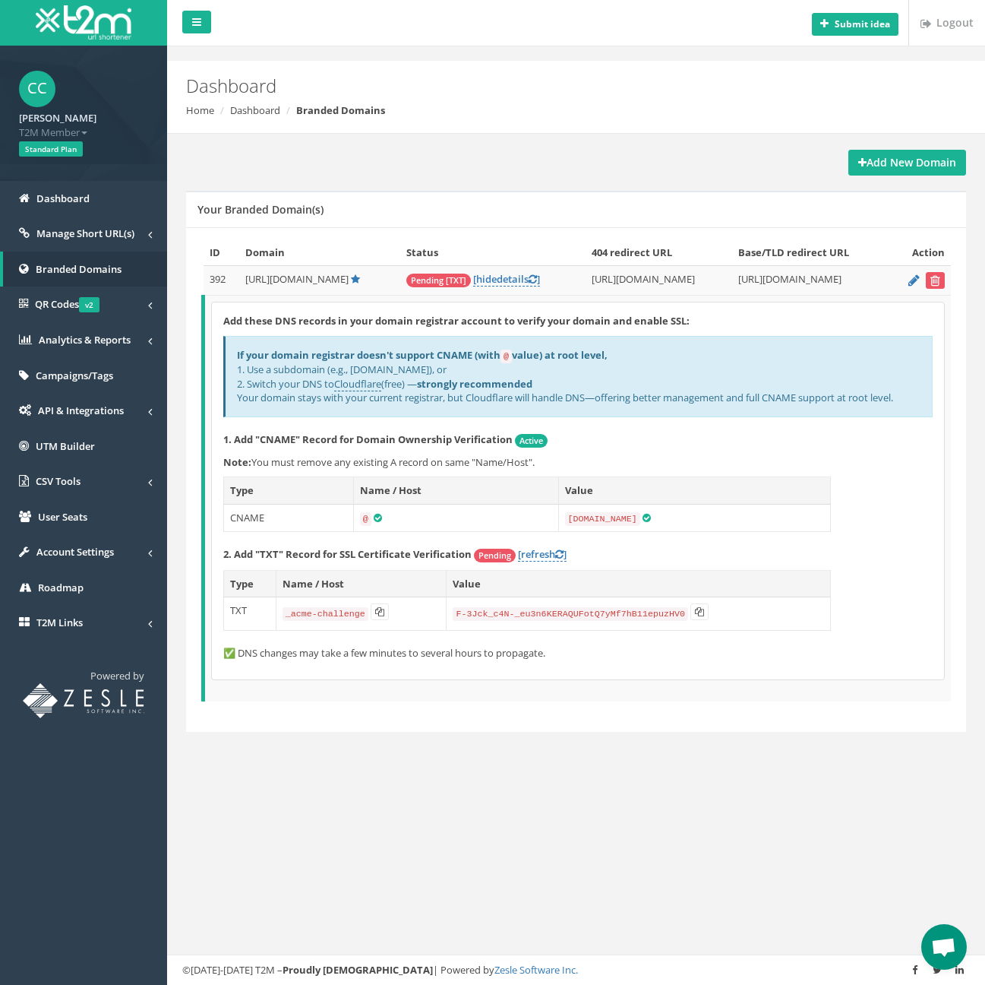
click at [354, 579] on th "Name / Host" at bounding box center [361, 583] width 171 height 27
click at [307, 577] on th "Name / Host" at bounding box center [361, 583] width 171 height 27
click at [340, 607] on code "_acme-challenge" at bounding box center [326, 614] width 86 height 14
click at [523, 608] on code "F-3Jck_c4N-_eu3n6KERAQUFotQ7yMf7hB11epuzHV0" at bounding box center [570, 614] width 235 height 14
click at [443, 608] on td "_acme-challenge" at bounding box center [361, 613] width 171 height 33
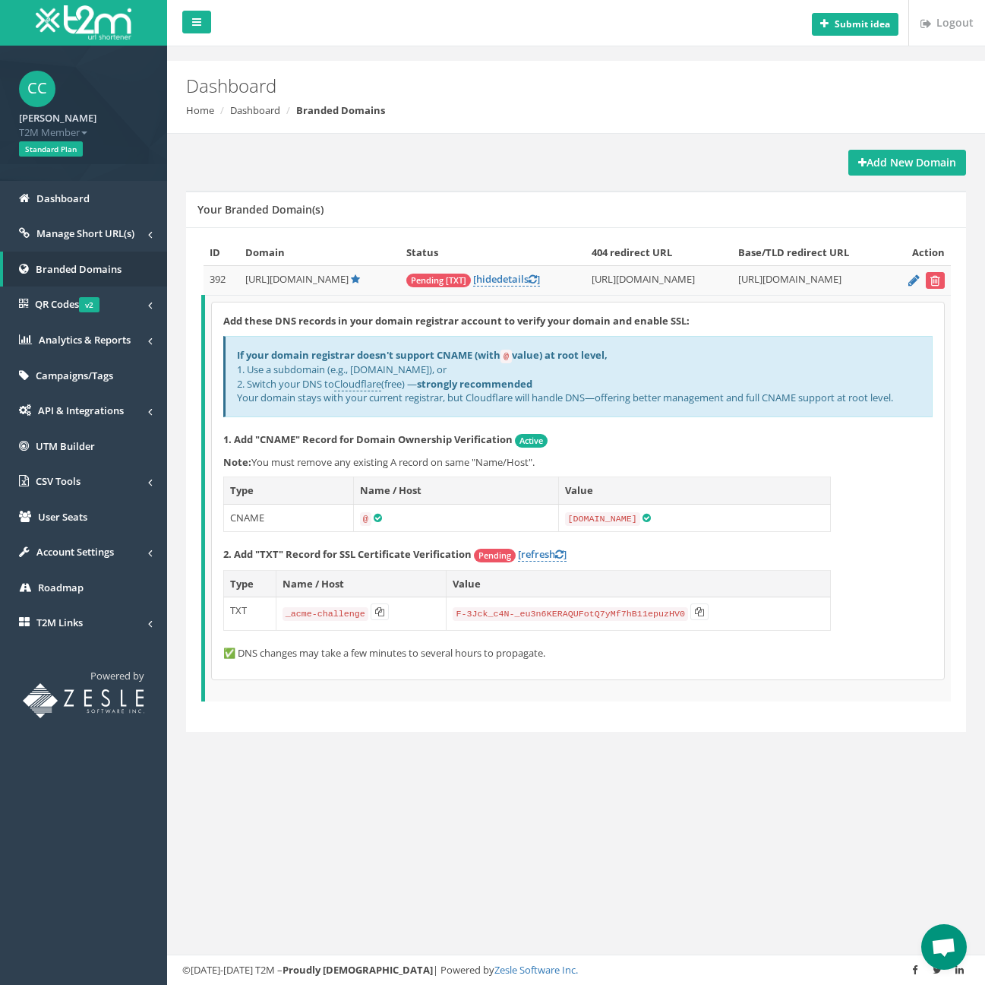
click at [357, 722] on div "ID Domain Status 404 redirect URL Base/TLD redirect URL Action 392 [URL][DOMAIN…" at bounding box center [576, 479] width 780 height 505
drag, startPoint x: 253, startPoint y: 712, endPoint x: 221, endPoint y: 668, distance: 54.4
click at [254, 712] on div "ID Domain Status 404 redirect URL Base/TLD redirect URL Action 392 [URL][DOMAIN…" at bounding box center [576, 479] width 780 height 505
click at [352, 89] on h2 "Dashboard" at bounding box center [509, 86] width 646 height 20
click at [352, 88] on h2 "Dashboard" at bounding box center [509, 86] width 646 height 20
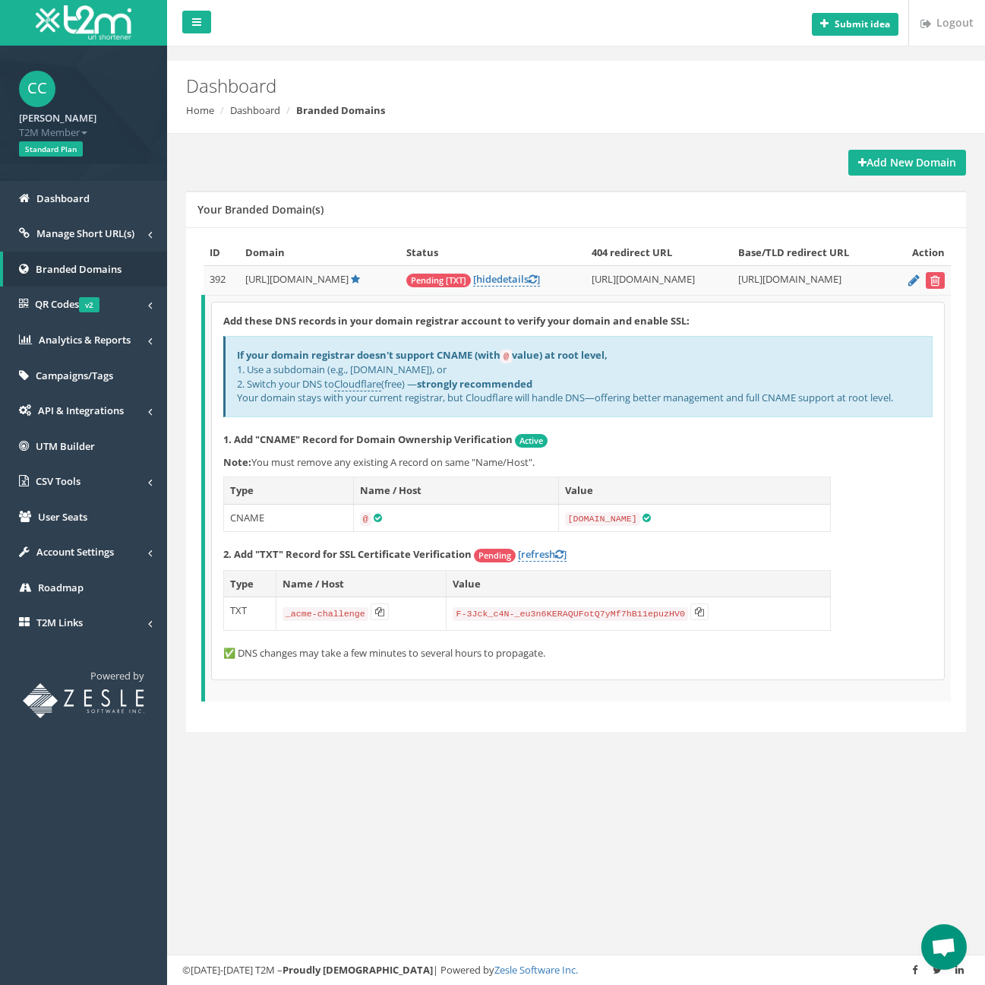
click at [597, 124] on div "Dashboard Home Dashboard Branded Domains" at bounding box center [576, 97] width 818 height 73
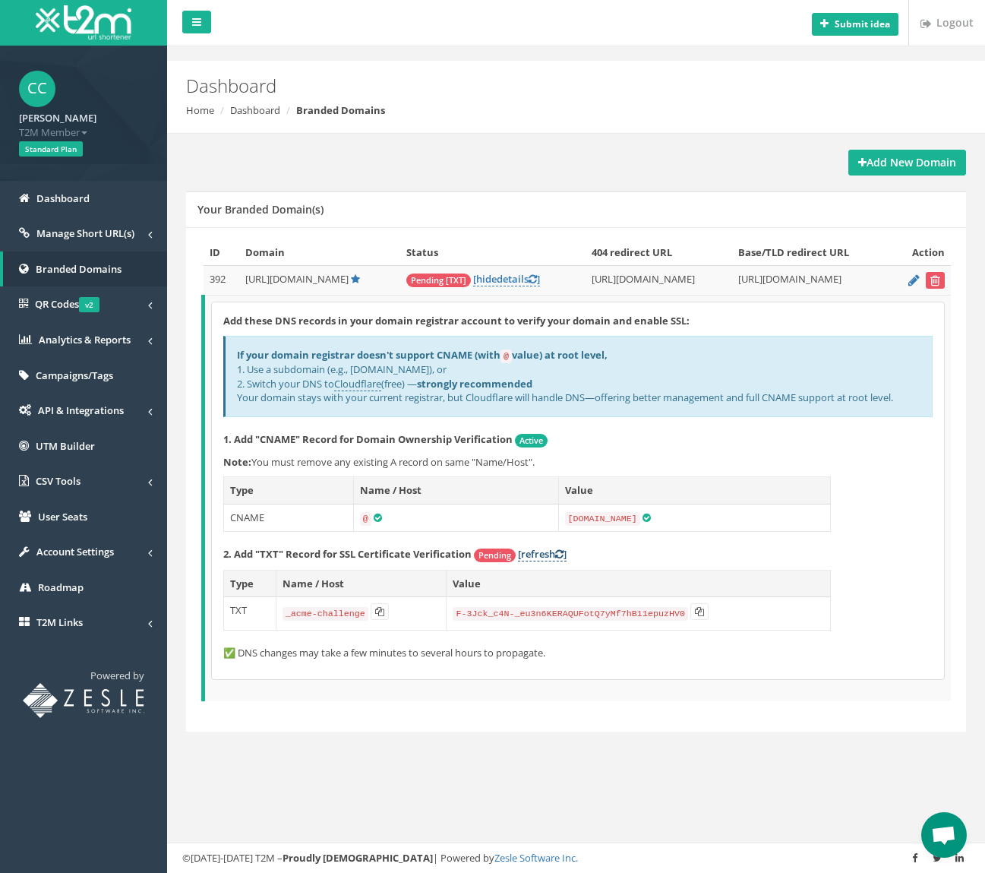
click at [541, 547] on link "[refresh ]" at bounding box center [542, 554] width 49 height 14
click at [883, 494] on div "Add these DNS records in your domain registrar account to verify your domain an…" at bounding box center [578, 487] width 732 height 371
click at [878, 533] on div "Add these DNS records in your domain registrar account to verify your domain an…" at bounding box center [578, 487] width 732 height 371
click at [879, 493] on div "Add these DNS records in your domain registrar account to verify your domain an…" at bounding box center [578, 487] width 732 height 371
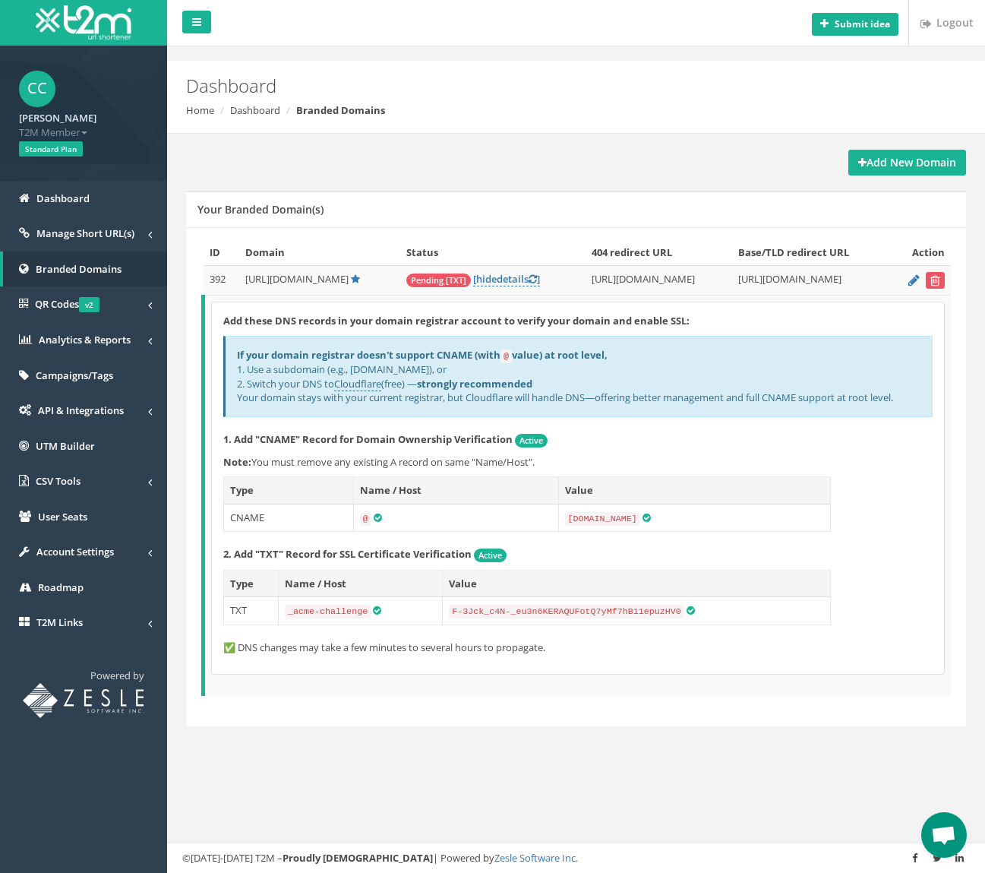
click at [871, 534] on div "Add these DNS records in your domain registrar account to verify your domain an…" at bounding box center [578, 487] width 732 height 371
click at [598, 166] on div "Add New Domain" at bounding box center [576, 163] width 780 height 26
click at [550, 169] on div "Add New Domain" at bounding box center [576, 163] width 780 height 26
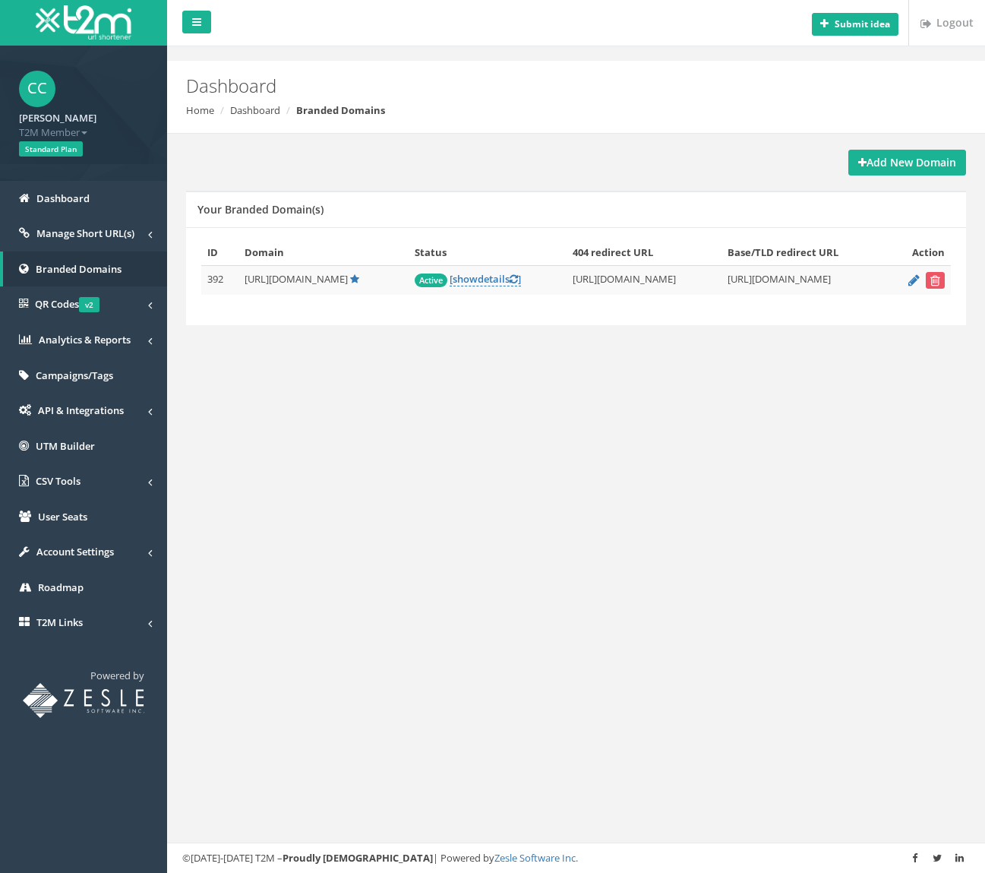
click at [533, 155] on div "Add New Domain" at bounding box center [576, 163] width 780 height 26
click at [567, 353] on div "Add New Domain Your Branded Domain(s) ID Domain Status 404 redirect URL Base/TL…" at bounding box center [576, 255] width 795 height 242
click at [533, 397] on div "Submit idea Logout Dashboard Home Dashboard Branded Domains Add New Domain Your…" at bounding box center [576, 436] width 818 height 873
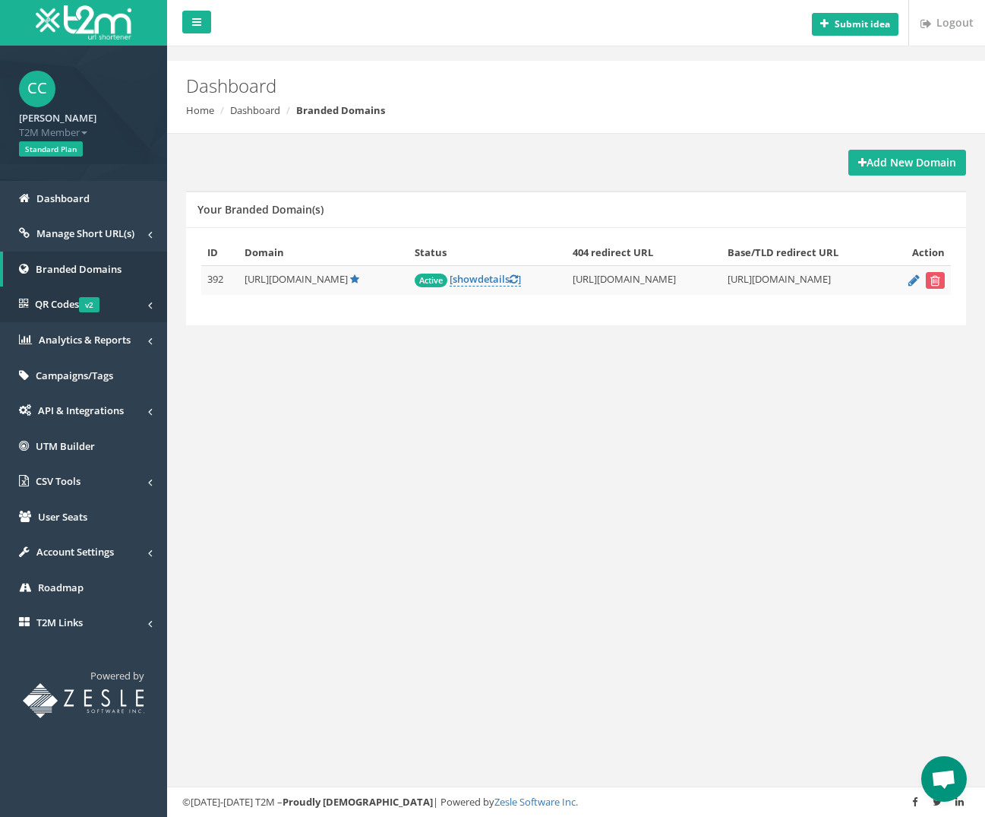
click at [52, 300] on span "QR Codes v2" at bounding box center [67, 304] width 65 height 14
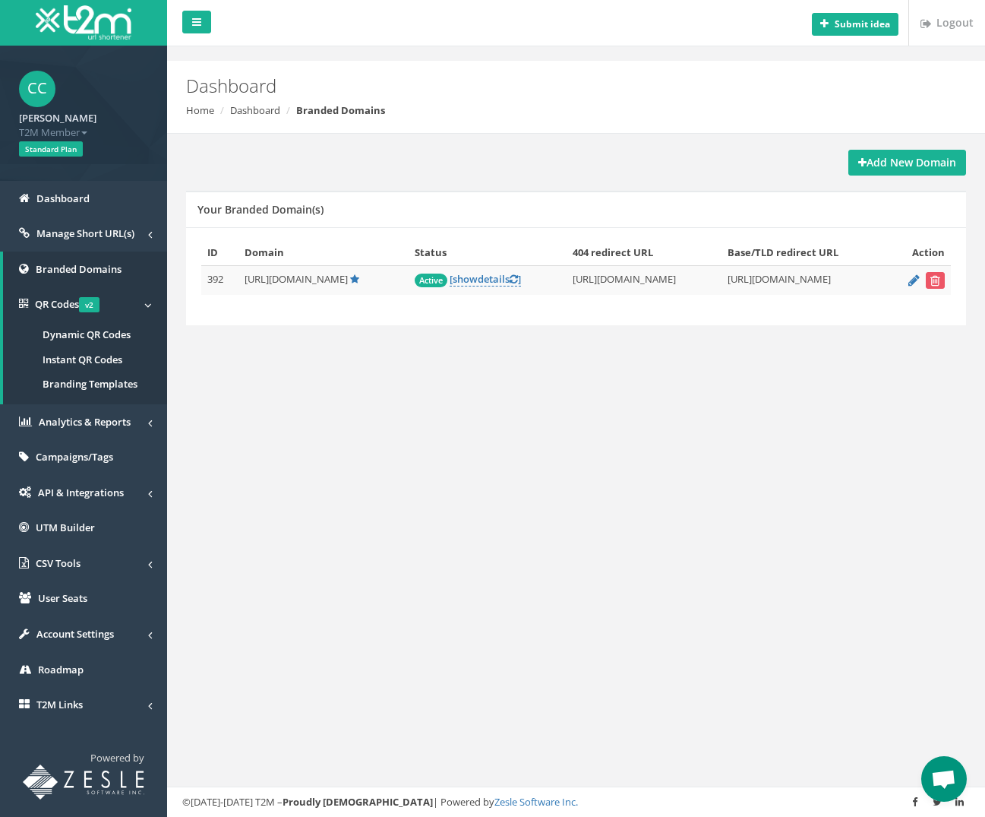
click at [85, 330] on span "Dynamic QR Codes" at bounding box center [87, 334] width 88 height 14
